Goal: Check status: Check status

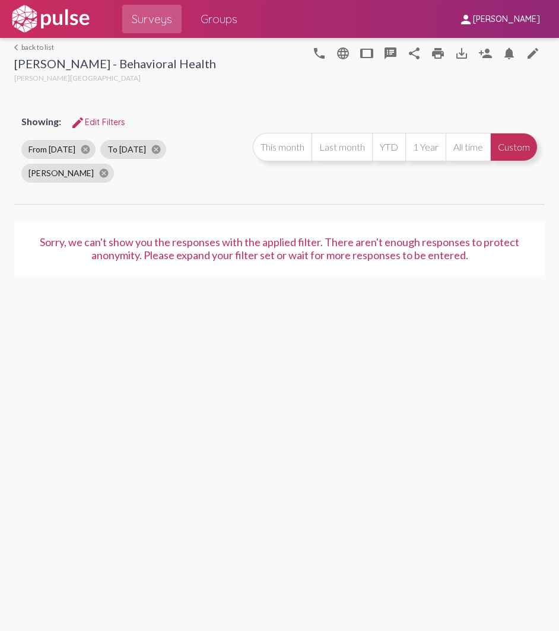
drag, startPoint x: 484, startPoint y: 97, endPoint x: 511, endPoint y: 104, distance: 28.4
click at [484, 97] on div "arrow_back_ios back to list [PERSON_NAME] - Behavioral Health [PERSON_NAME] Cen…" at bounding box center [279, 164] width 531 height 252
